Goal: Book appointment/travel/reservation

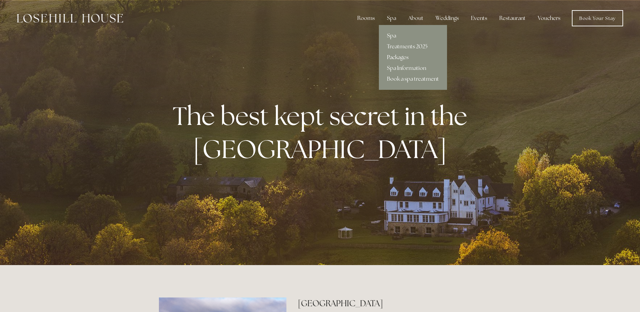
click at [403, 59] on link "Packages" at bounding box center [413, 57] width 68 height 11
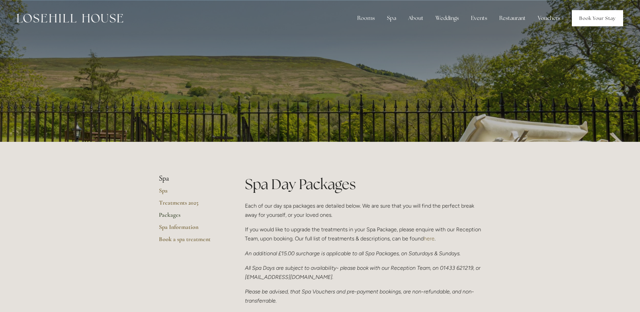
click at [594, 15] on link "Book Your Stay" at bounding box center [597, 18] width 51 height 16
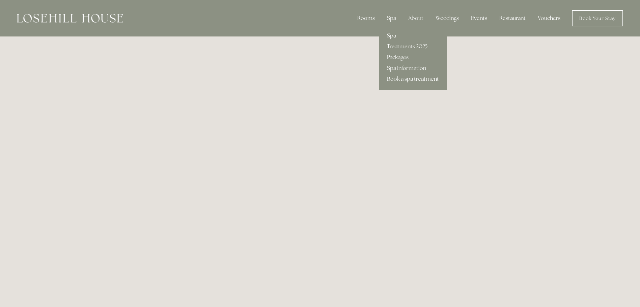
click at [390, 34] on link "Spa" at bounding box center [413, 35] width 68 height 11
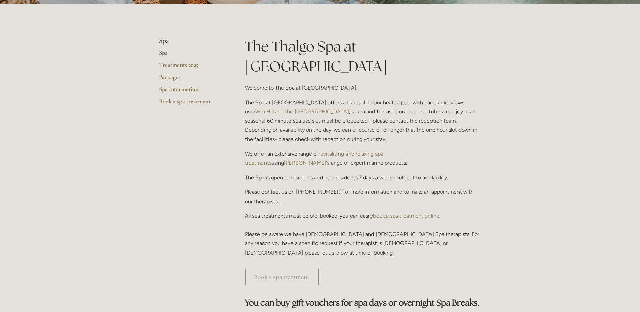
scroll to position [135, 0]
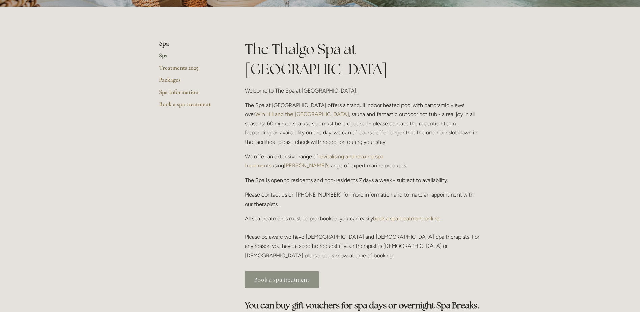
click at [261, 271] on link "Book a spa treatment" at bounding box center [282, 279] width 74 height 17
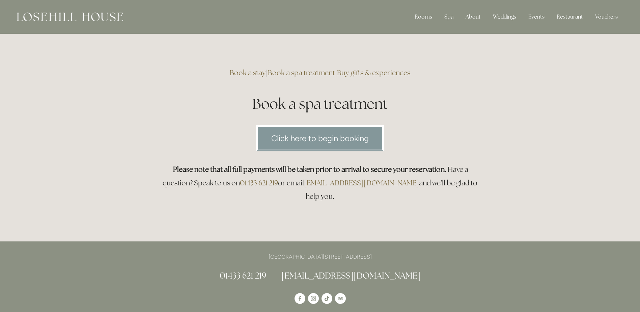
click at [339, 141] on link "Click here to begin booking" at bounding box center [320, 138] width 128 height 26
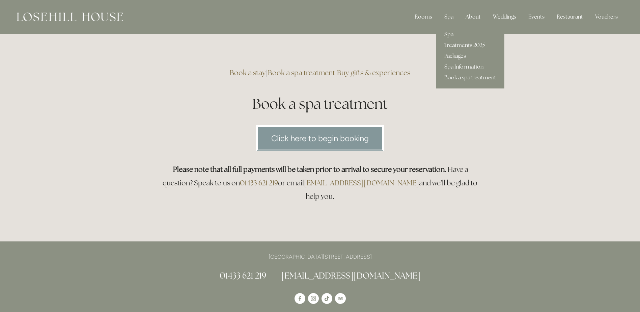
click at [456, 56] on link "Packages" at bounding box center [470, 56] width 68 height 11
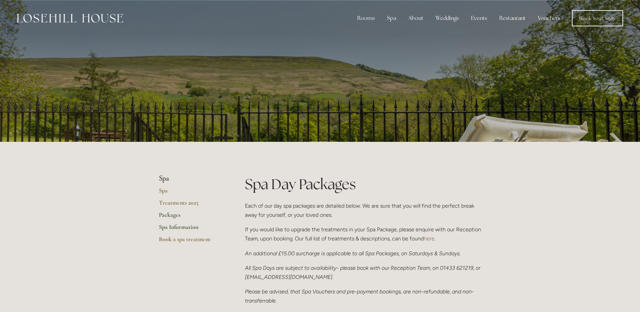
click at [182, 230] on link "Spa Information" at bounding box center [191, 229] width 64 height 12
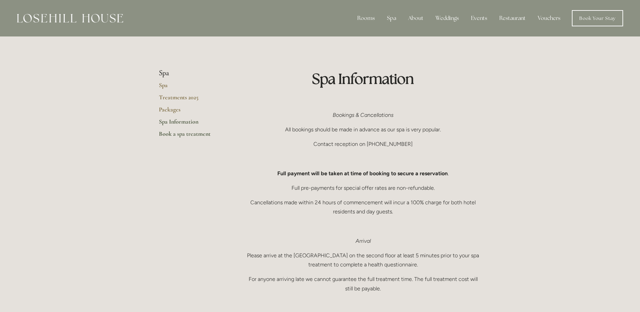
click at [180, 134] on link "Book a spa treatment" at bounding box center [191, 136] width 64 height 12
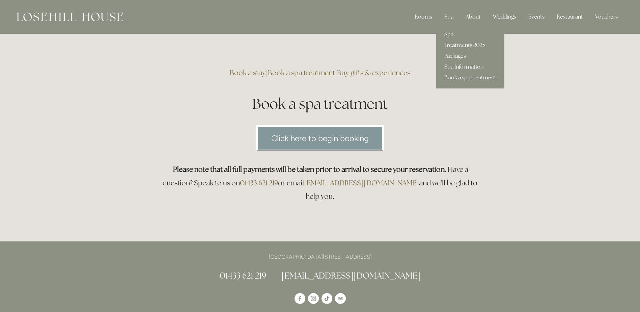
click at [452, 35] on link "Spa" at bounding box center [470, 34] width 68 height 11
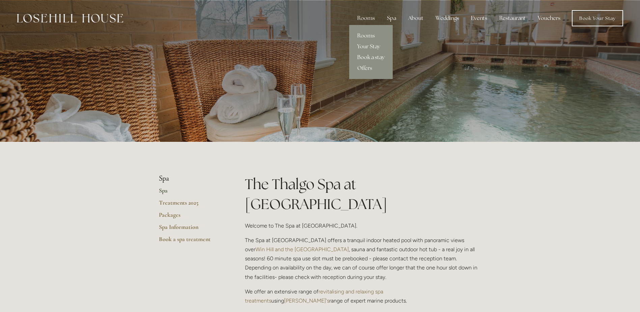
click at [369, 58] on link "Book a stay" at bounding box center [371, 57] width 44 height 11
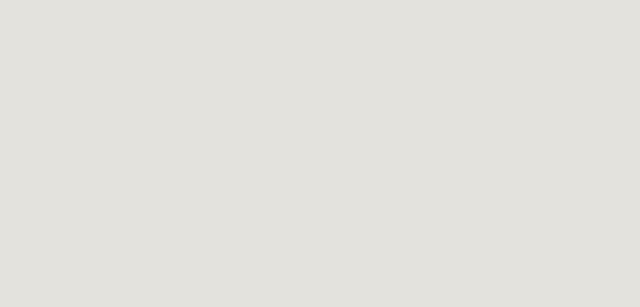
scroll to position [37, 0]
